Goal: Find specific page/section: Find specific page/section

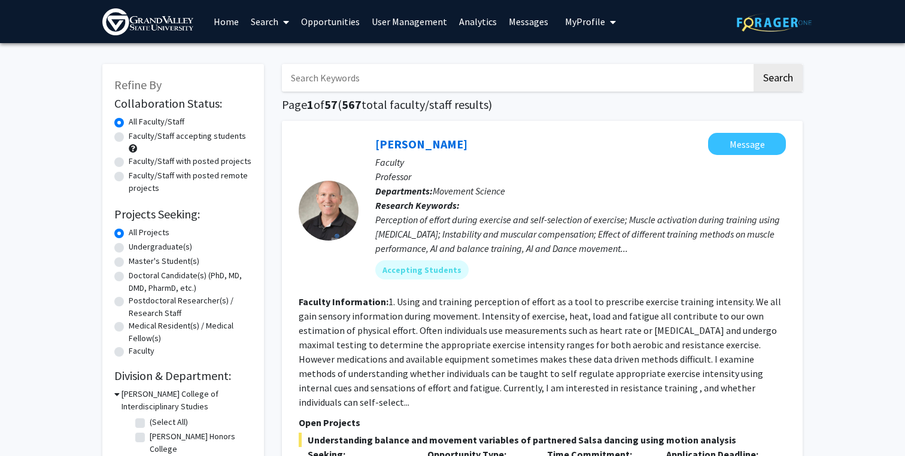
click at [157, 24] on img at bounding box center [147, 21] width 91 height 27
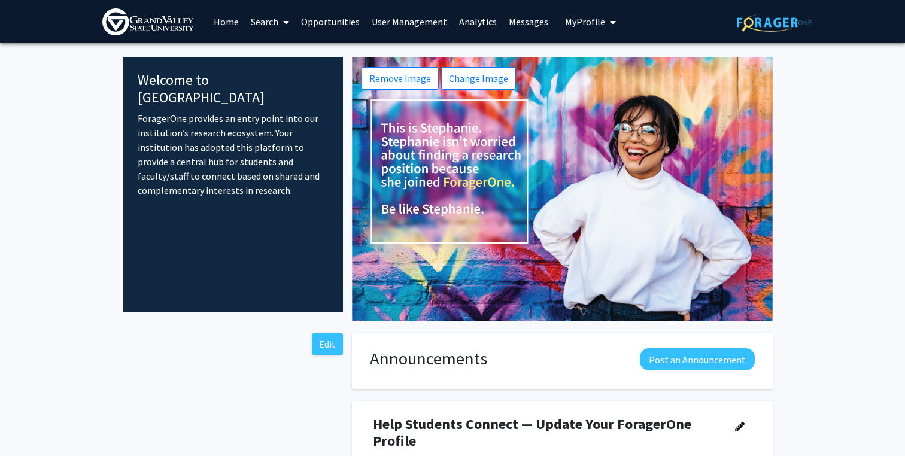
click at [252, 19] on link "Search" at bounding box center [270, 22] width 50 height 42
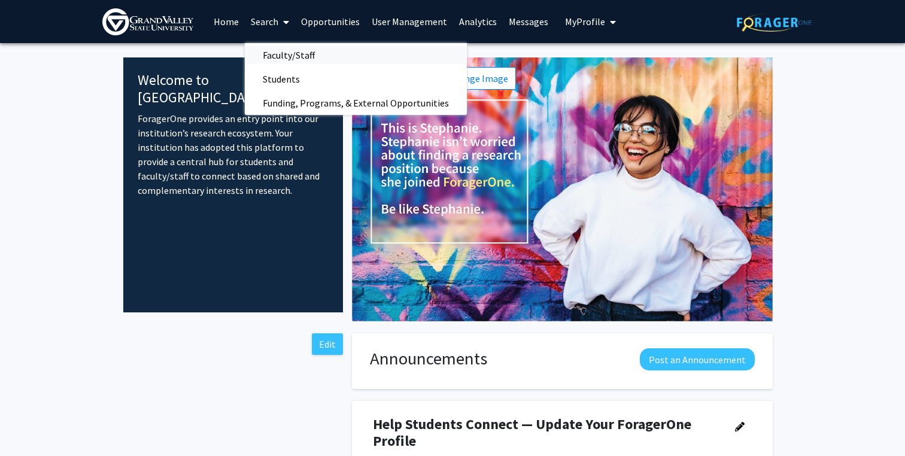
click at [264, 54] on span "Faculty/Staff" at bounding box center [289, 55] width 88 height 24
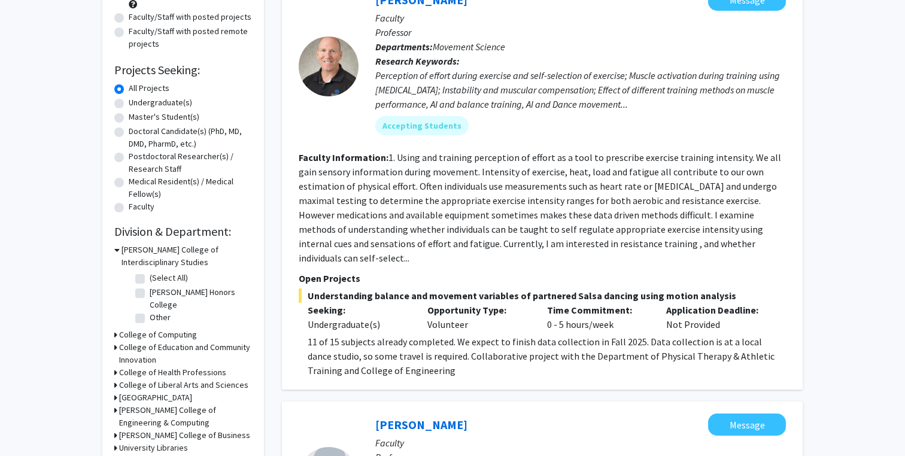
scroll to position [130, 0]
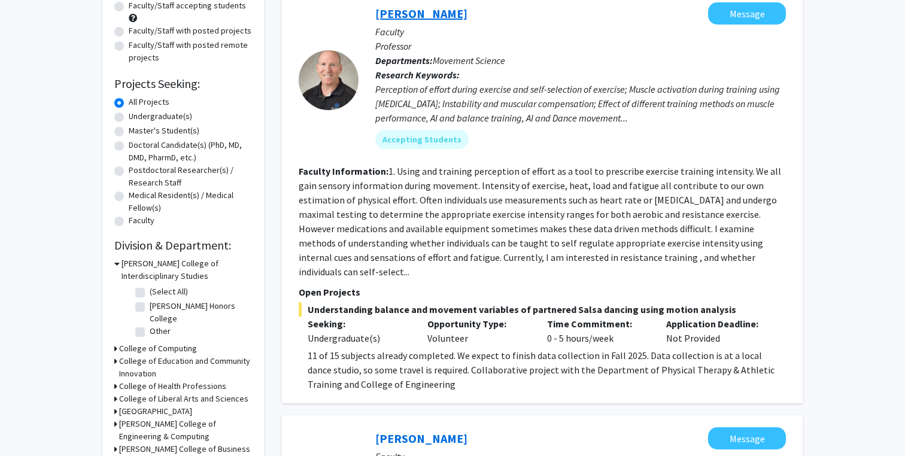
click at [410, 14] on link "[PERSON_NAME]" at bounding box center [421, 13] width 92 height 15
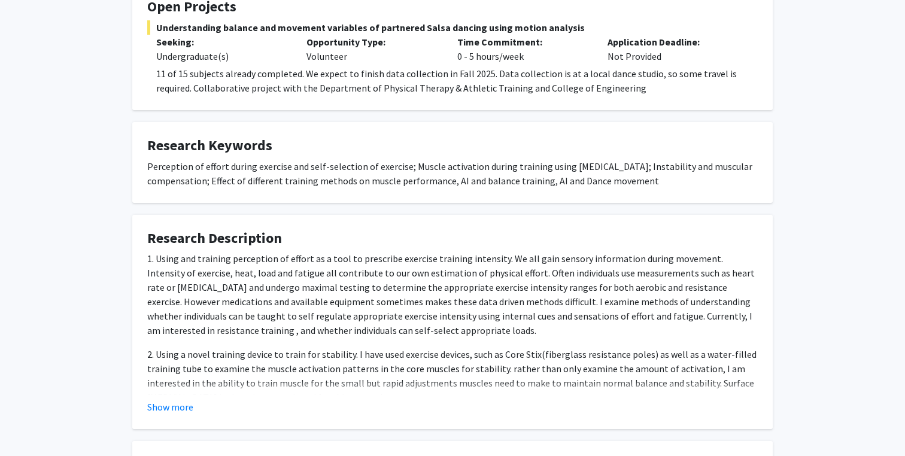
scroll to position [243, 0]
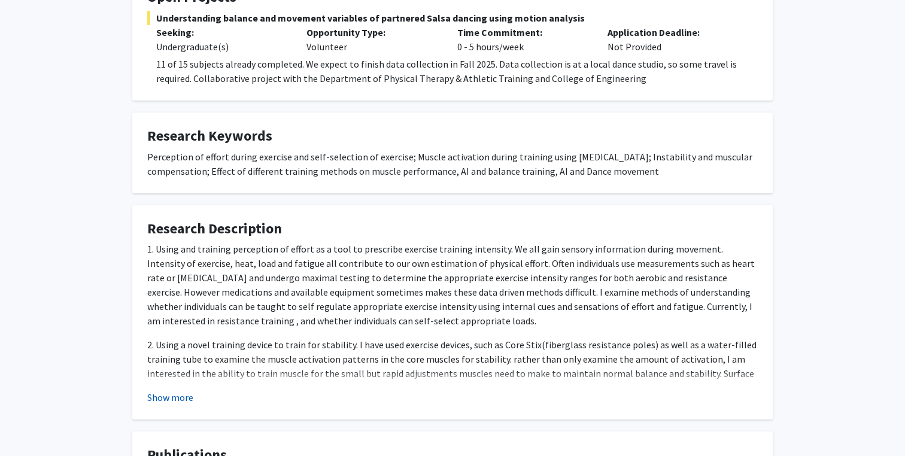
click at [178, 396] on button "Show more" at bounding box center [170, 397] width 46 height 14
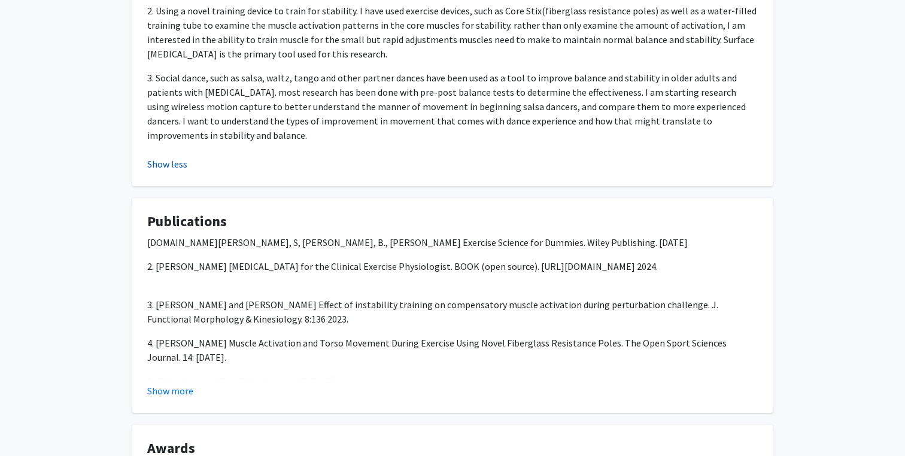
scroll to position [579, 0]
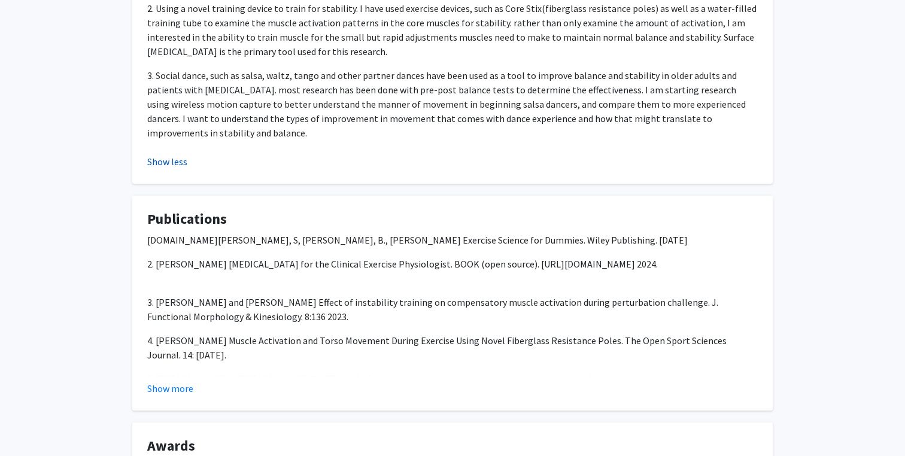
click at [178, 396] on fg-card "Publications [DOMAIN_NAME][PERSON_NAME], S, [PERSON_NAME], B., [PERSON_NAME] Ex…" at bounding box center [452, 303] width 640 height 215
click at [178, 393] on button "Show more" at bounding box center [170, 388] width 46 height 14
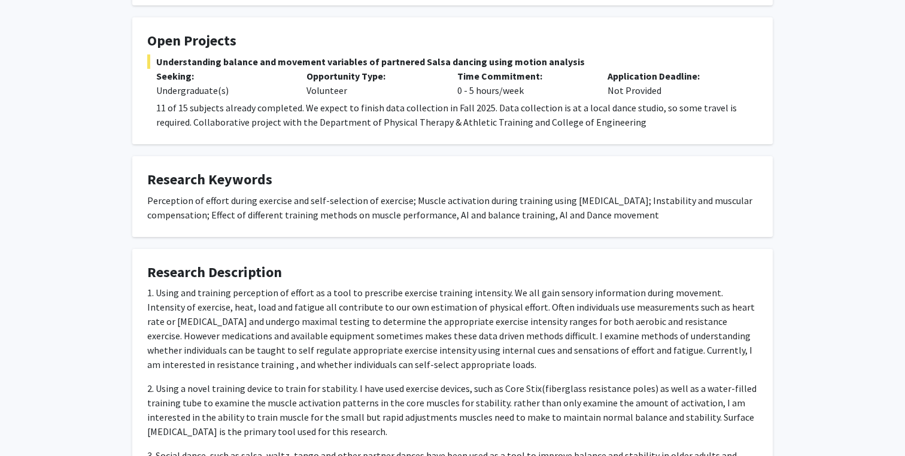
scroll to position [0, 0]
